Goal: Transaction & Acquisition: Purchase product/service

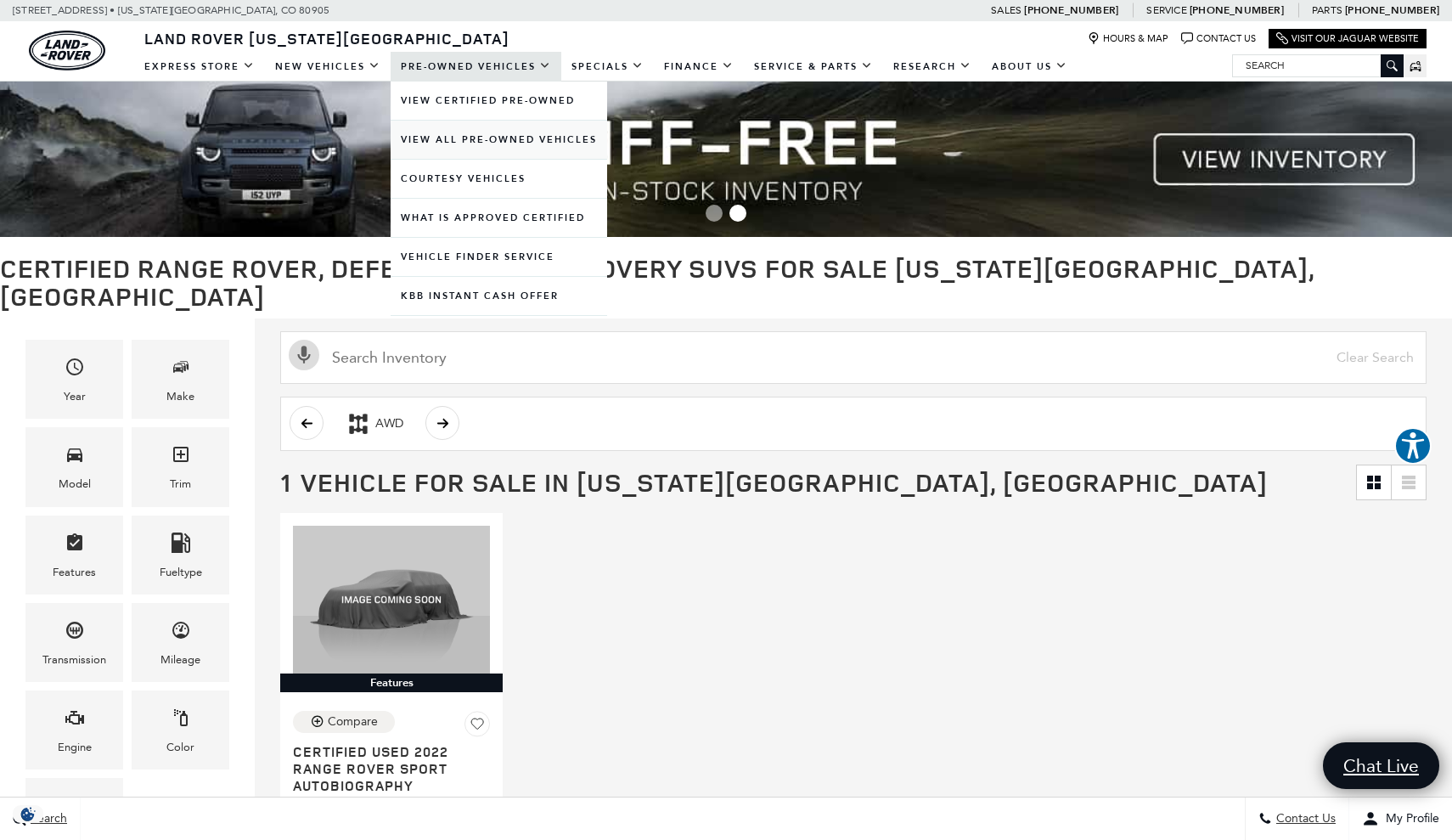
click at [476, 141] on link "View All Pre-Owned Vehicles" at bounding box center [498, 139] width 217 height 38
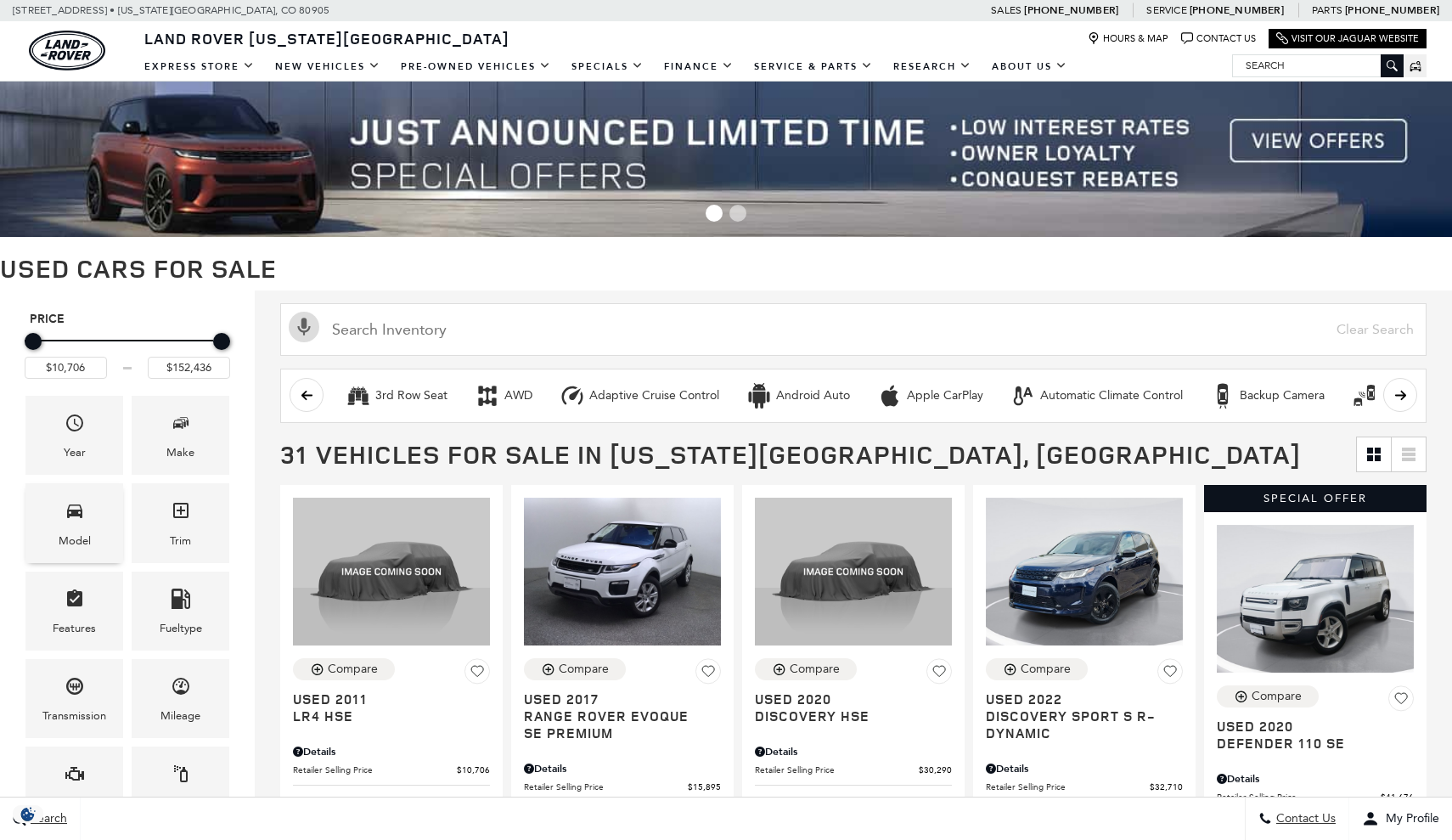
click at [71, 528] on span "Model" at bounding box center [75, 513] width 20 height 35
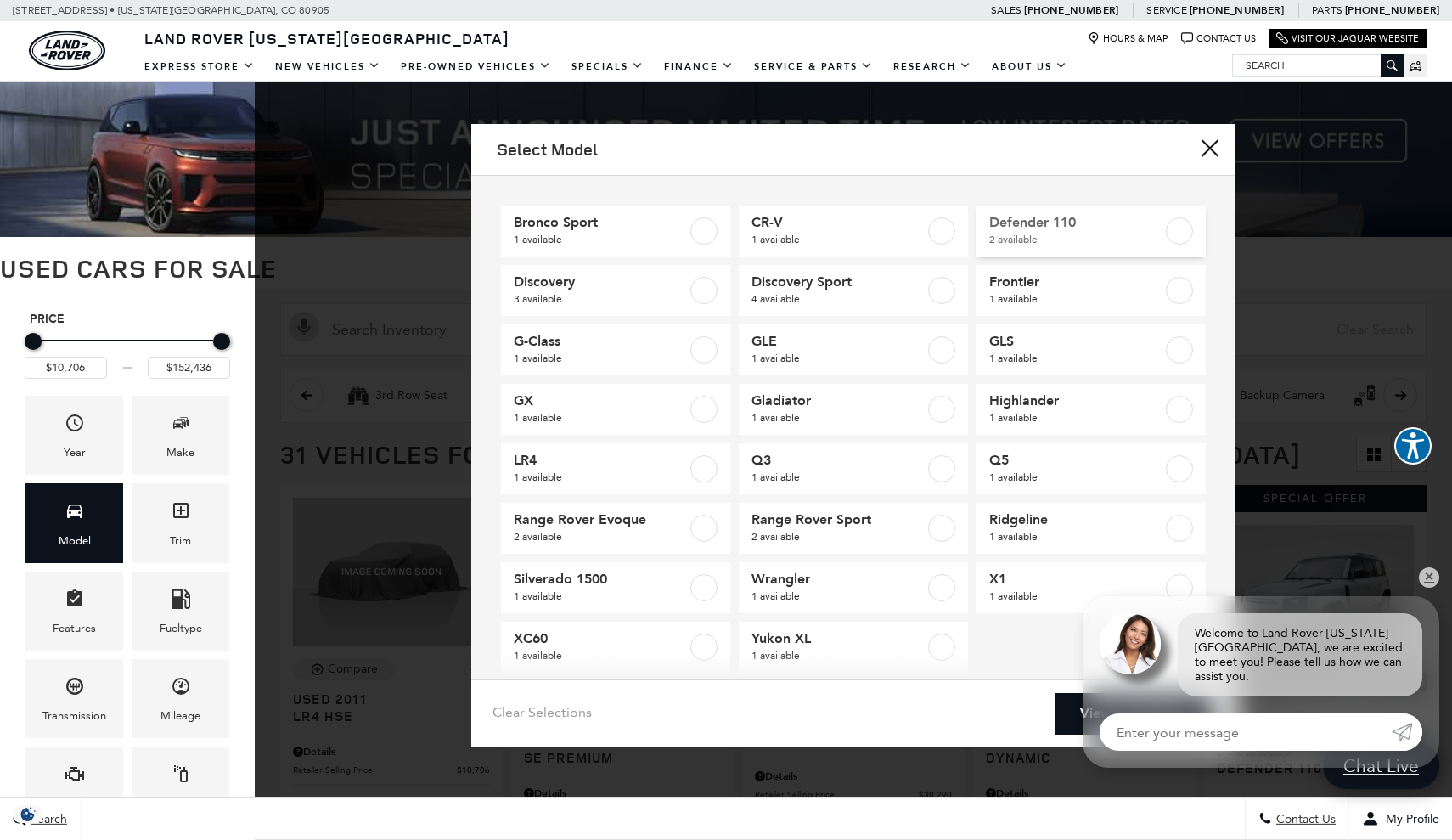
click at [1183, 226] on label at bounding box center [1180, 231] width 27 height 27
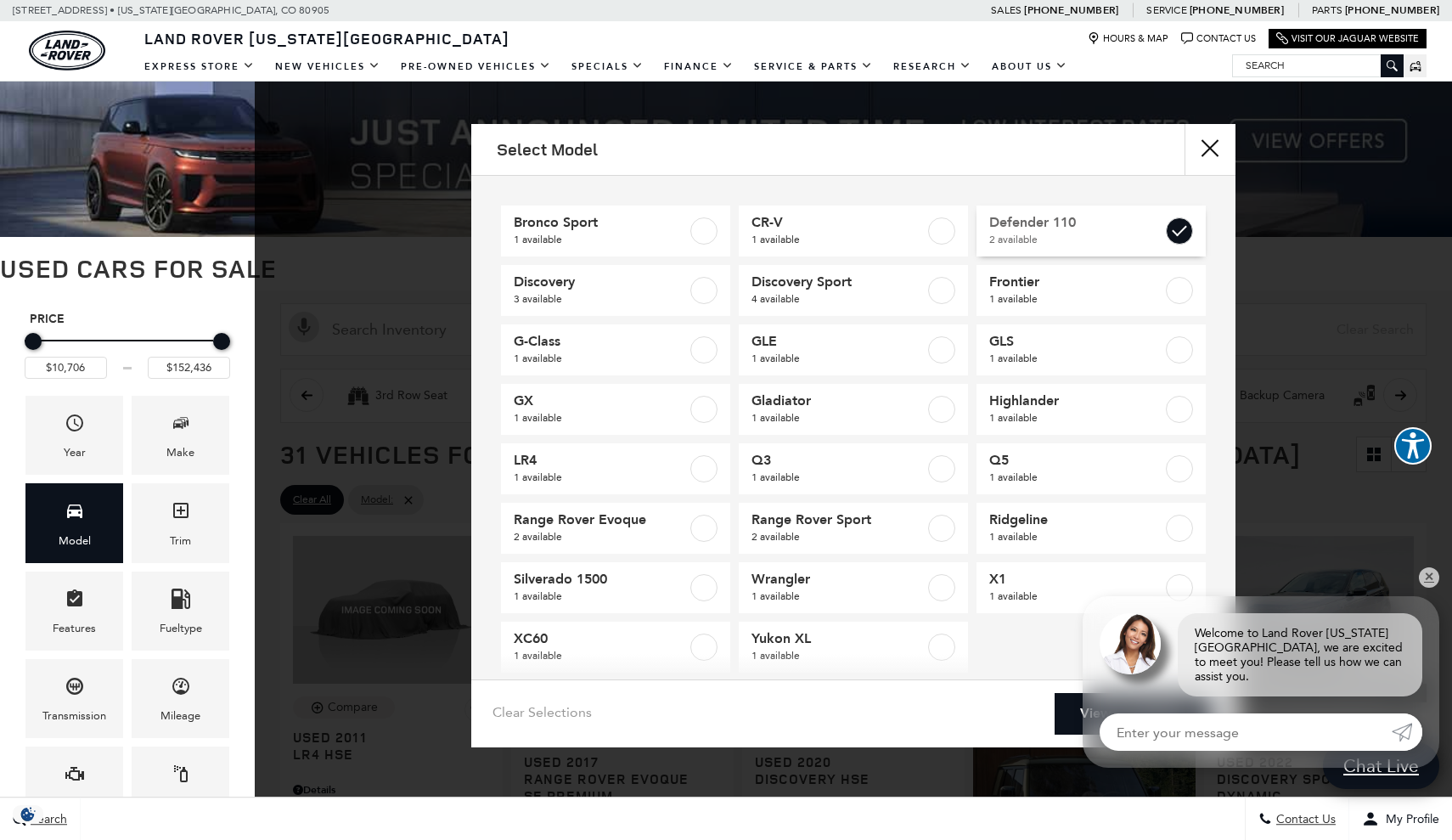
type input "$41,676"
type input "$58,835"
checkbox input "true"
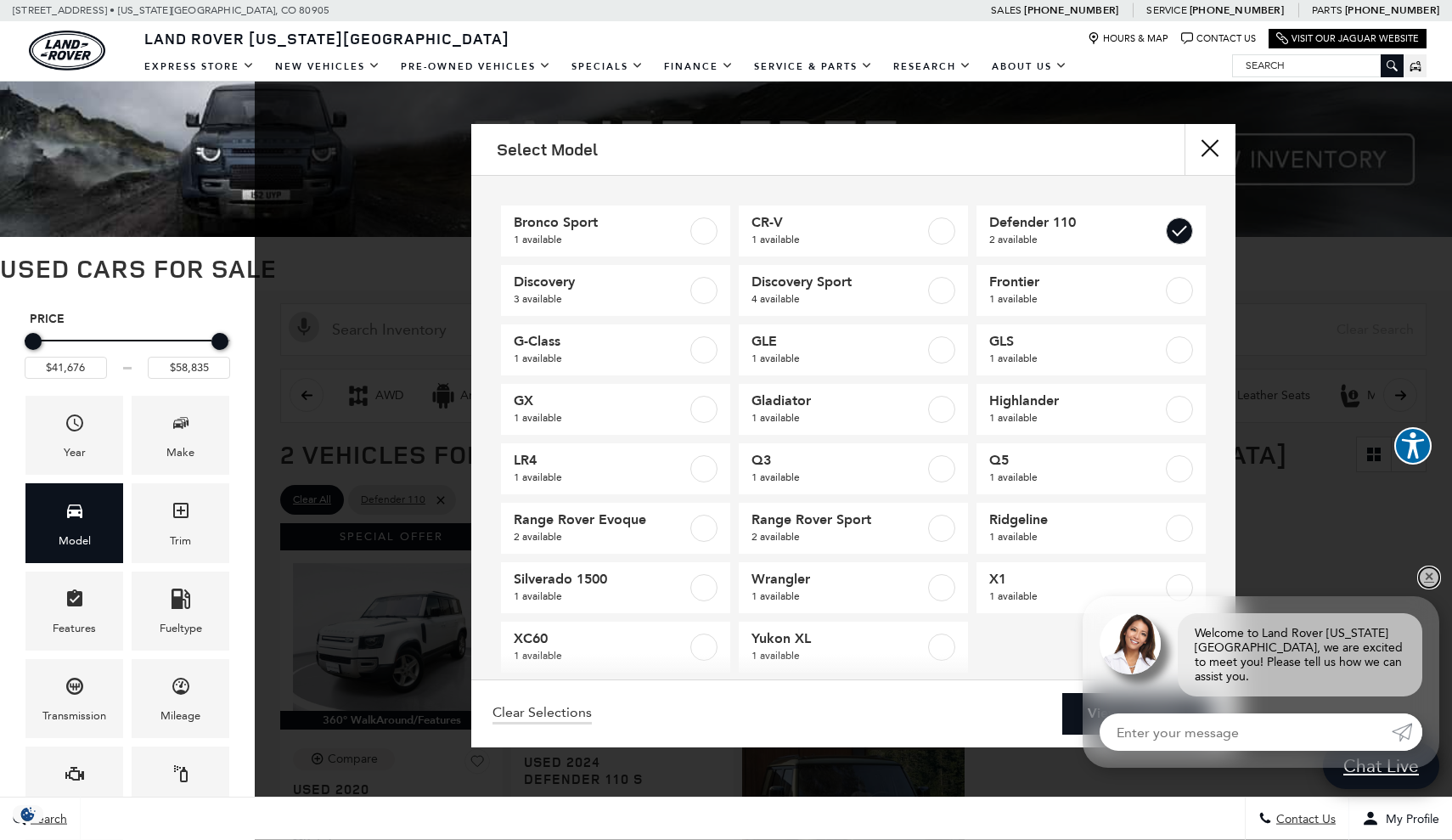
click at [1432, 582] on link "✕" at bounding box center [1429, 577] width 20 height 20
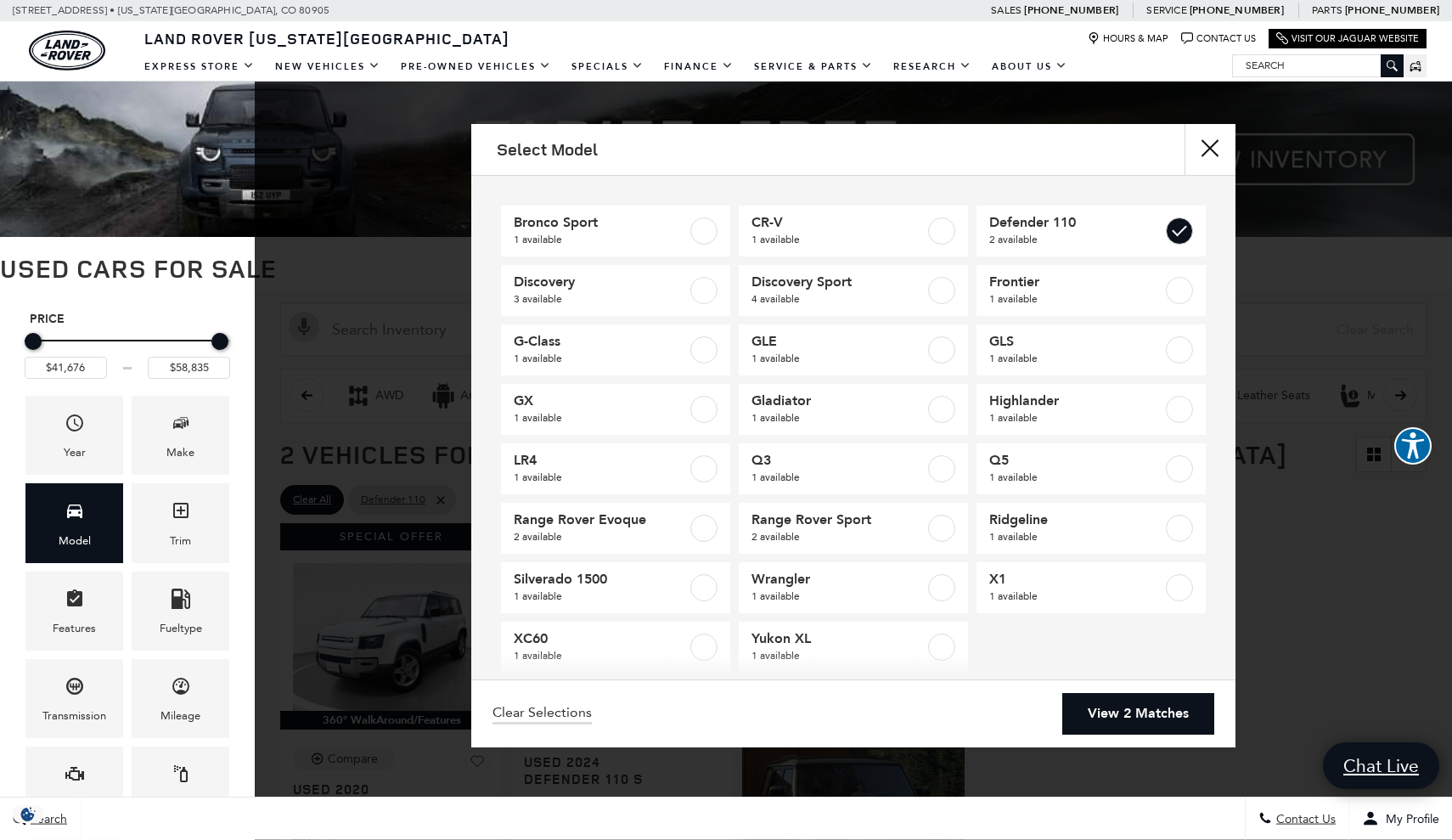
click at [1148, 711] on link "View 2 Matches" at bounding box center [1138, 713] width 152 height 42
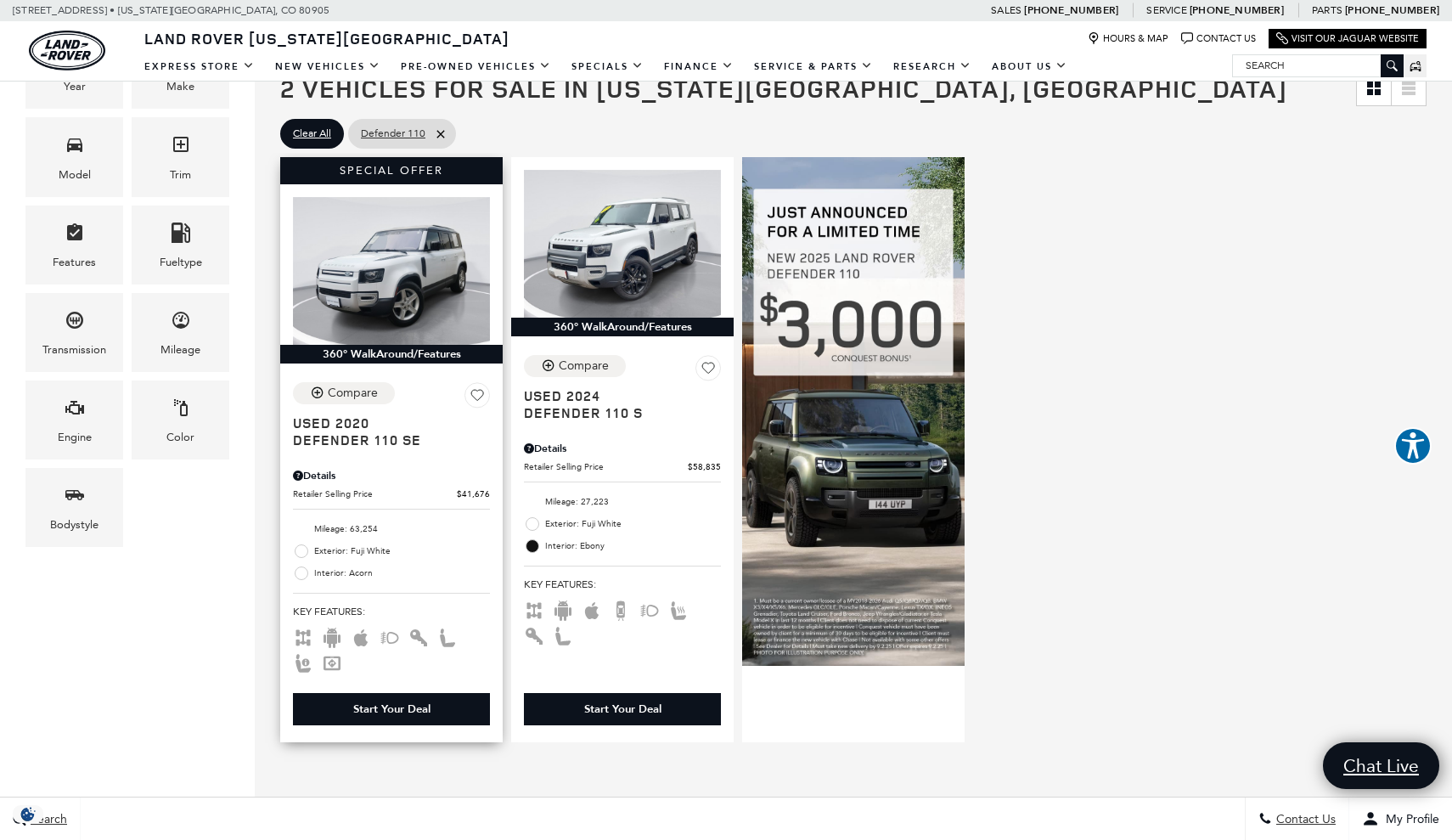
scroll to position [375, 0]
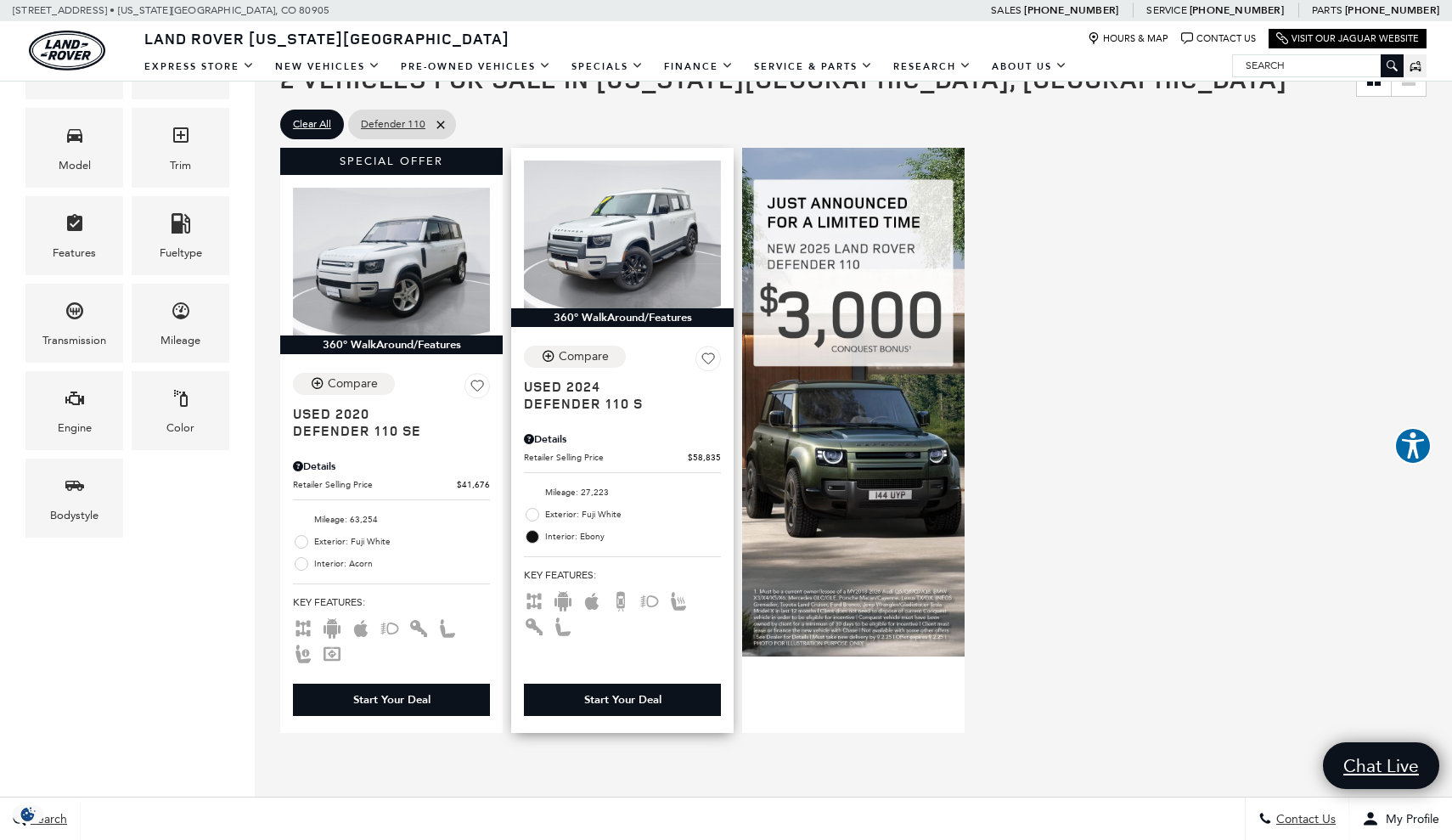
click at [570, 392] on span "Used 2024" at bounding box center [616, 386] width 185 height 17
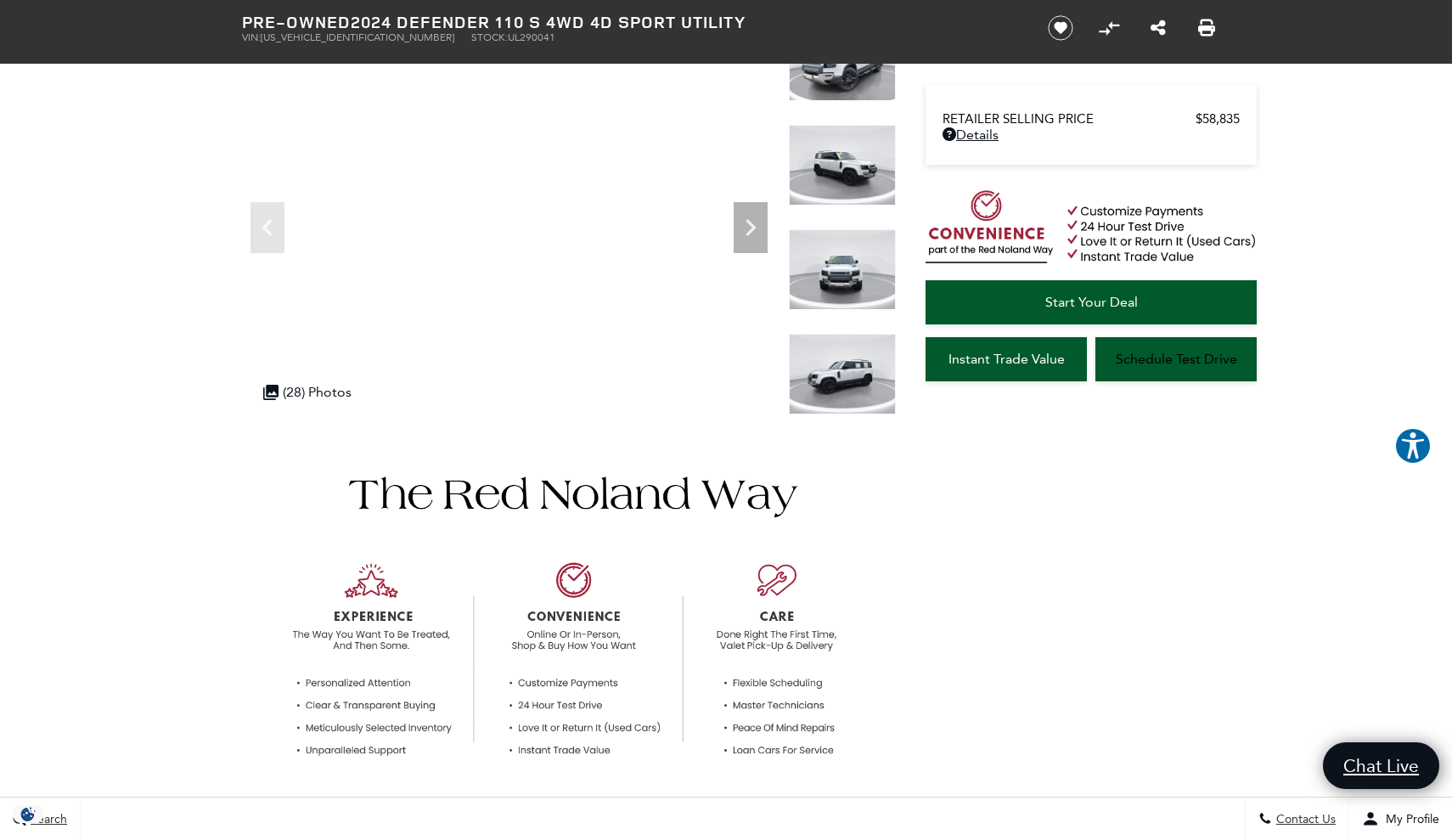
scroll to position [159, 0]
